Goal: Find specific page/section: Find specific page/section

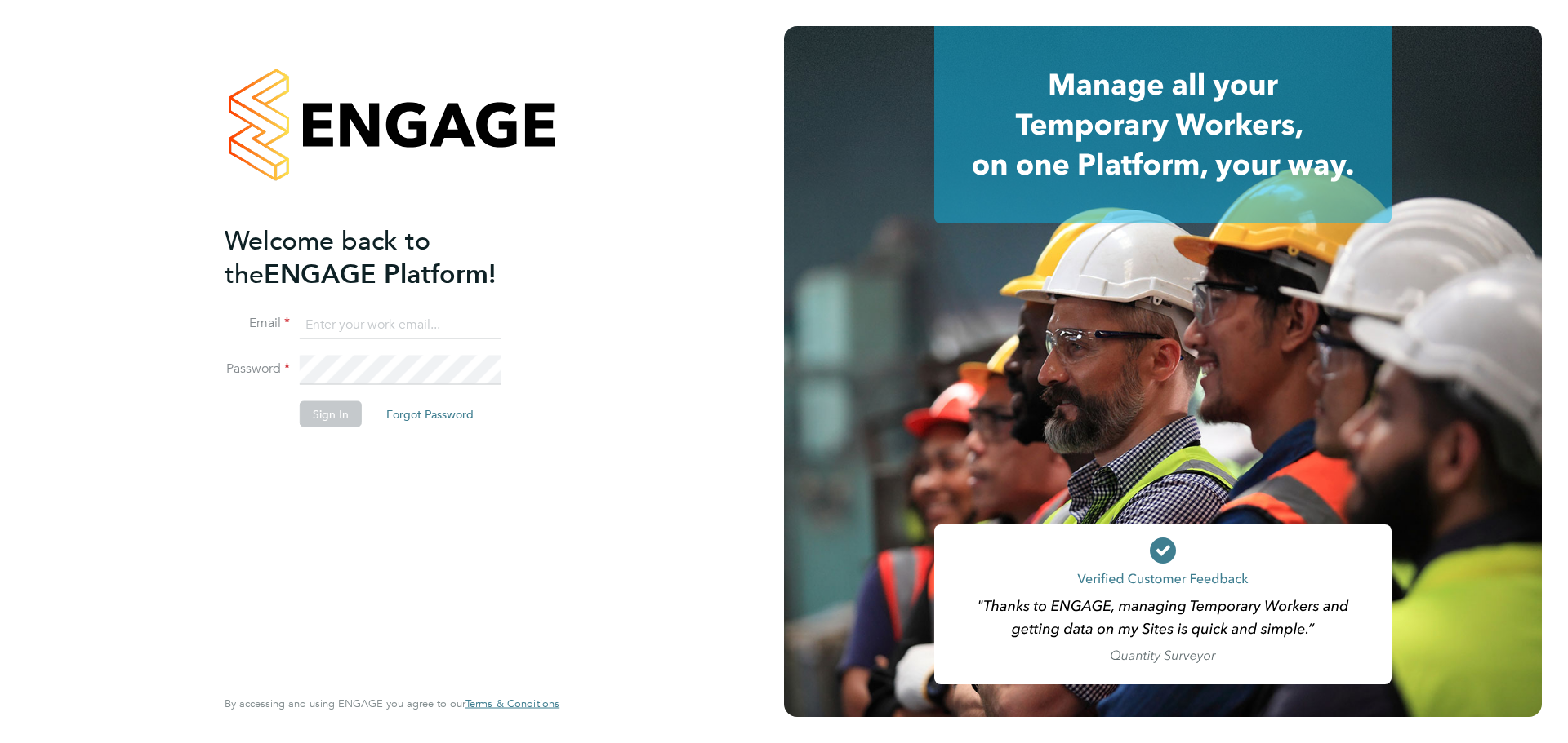
type input "jo.howard@foresiterecruitment.co.uk"
click at [323, 415] on button "Sign In" at bounding box center [330, 415] width 63 height 26
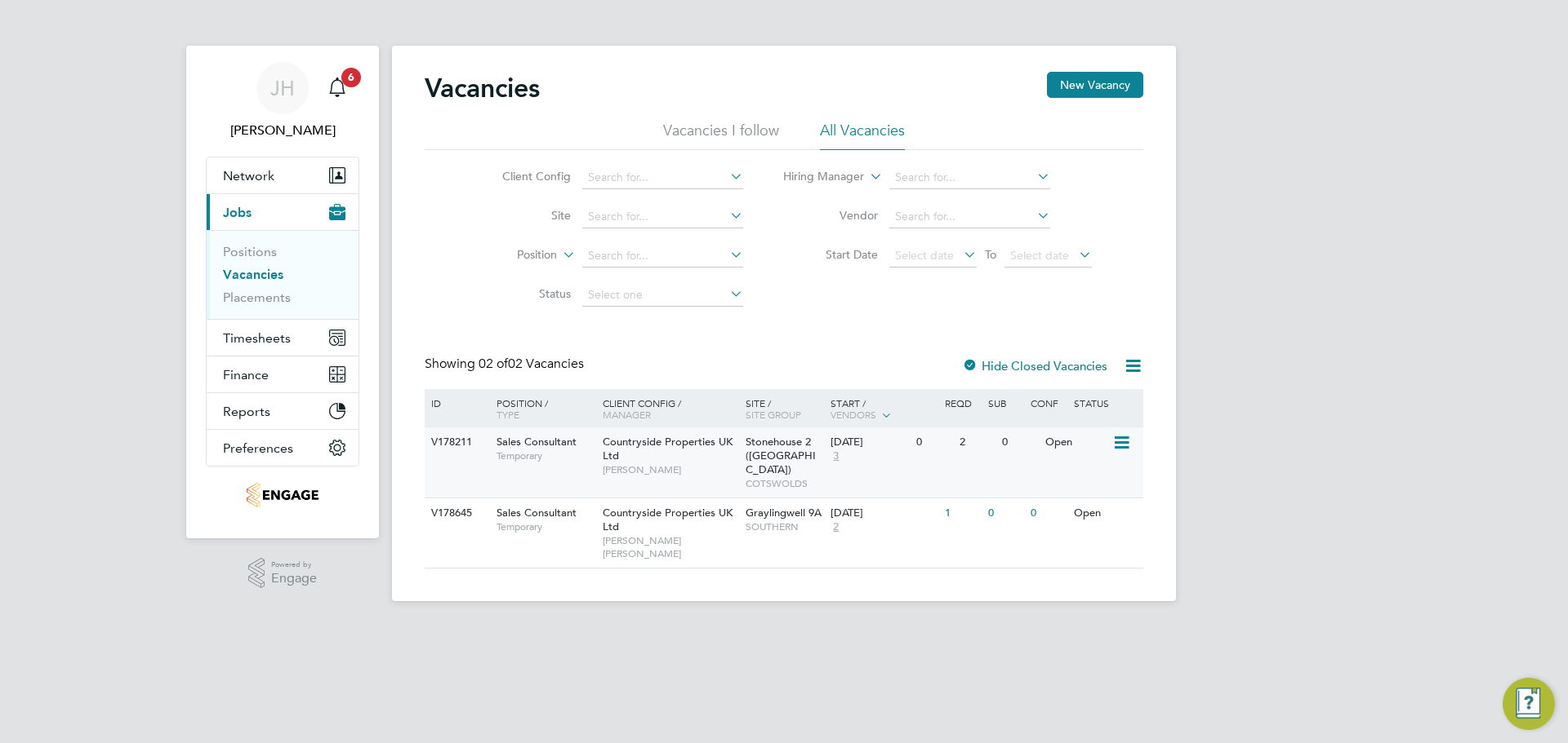
click at [863, 457] on div "25 Aug 2025 3" at bounding box center [869, 449] width 85 height 44
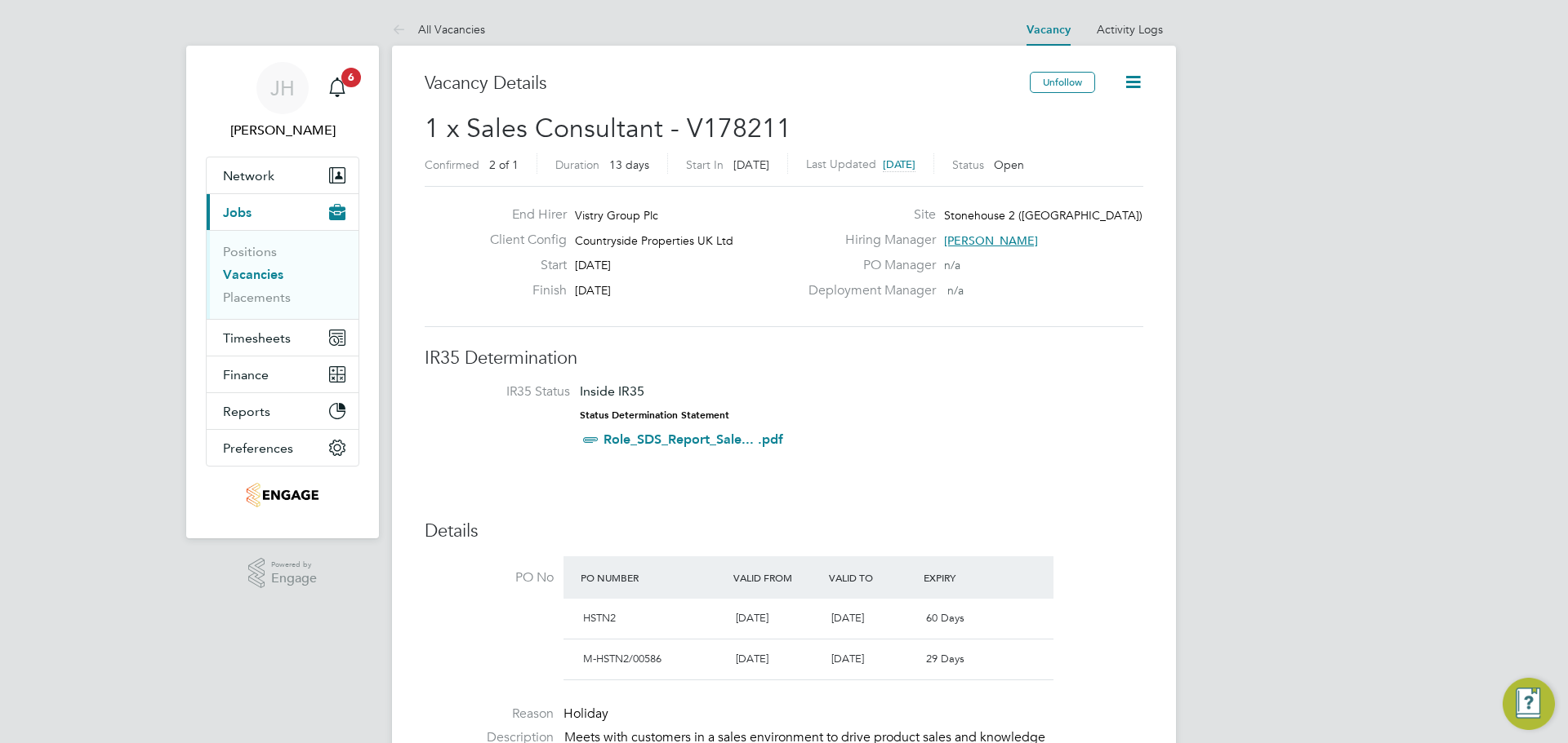
click at [414, 28] on link "All Vacancies" at bounding box center [439, 29] width 93 height 15
